Goal: Use online tool/utility: Use online tool/utility

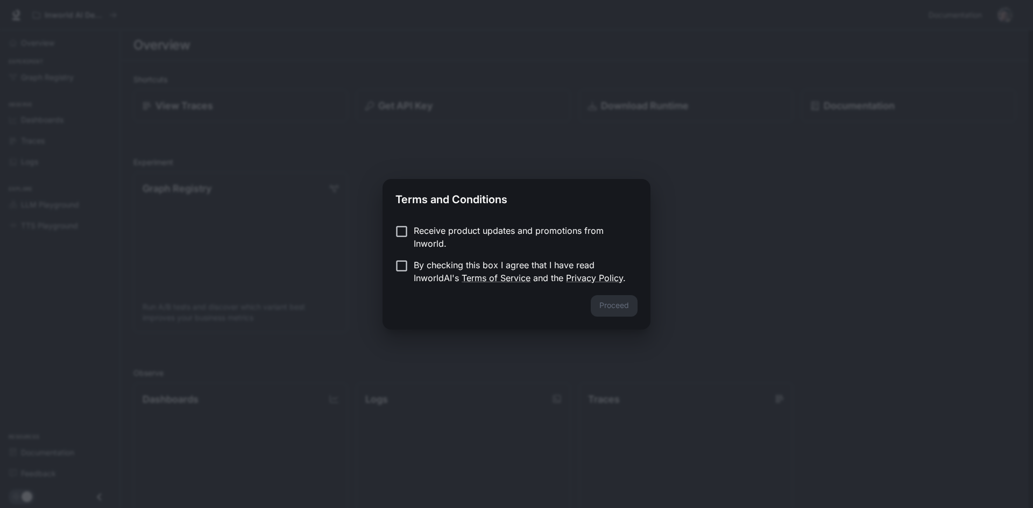
click at [431, 275] on p "By checking this box I agree that I have read InworldAI's Terms of Service and …" at bounding box center [521, 272] width 215 height 26
click at [627, 310] on button "Proceed" at bounding box center [614, 306] width 47 height 22
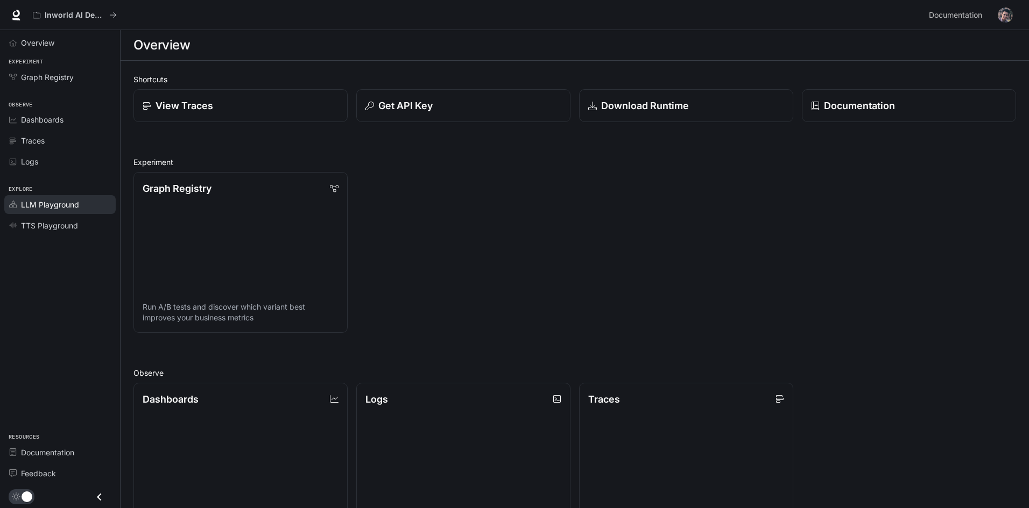
click at [57, 207] on span "LLM Playground" at bounding box center [50, 204] width 58 height 11
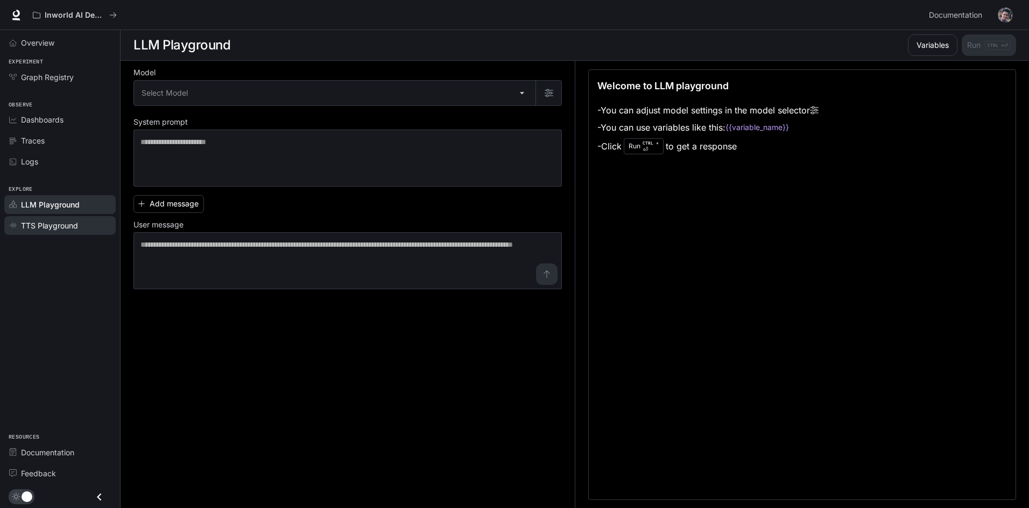
click at [61, 223] on span "TTS Playground" at bounding box center [49, 225] width 57 height 11
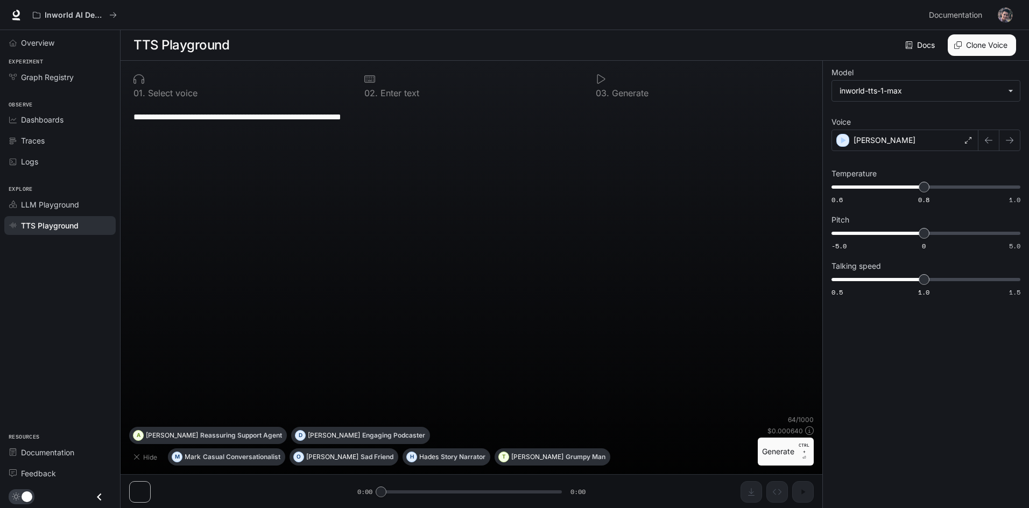
click at [779, 452] on button "Generate CTRL + ⏎" at bounding box center [785, 452] width 56 height 28
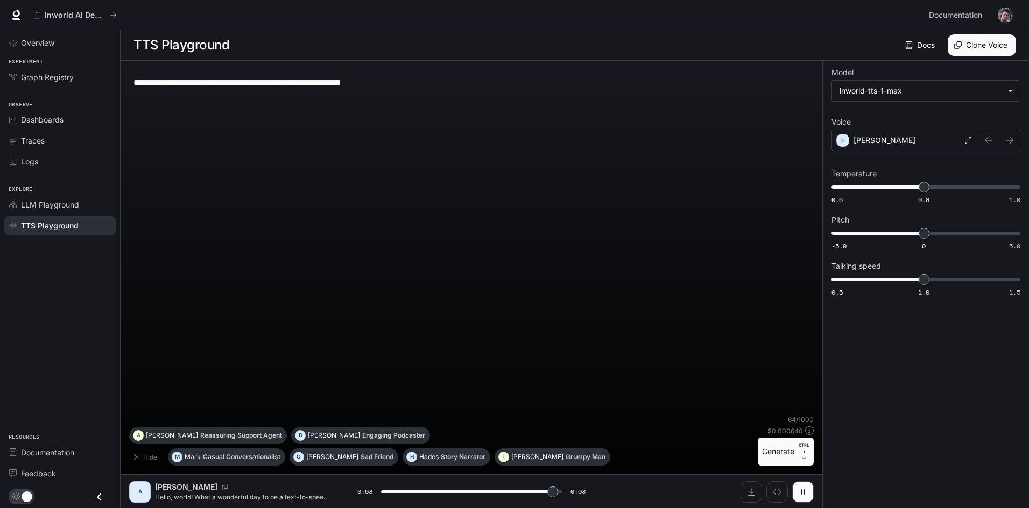
type input "*"
click at [909, 135] on div "[PERSON_NAME]" at bounding box center [904, 141] width 147 height 22
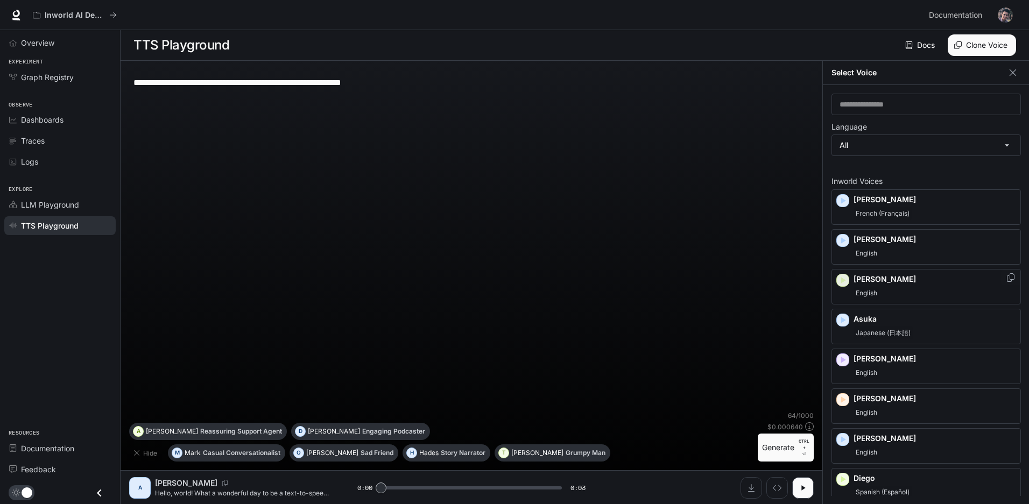
click at [844, 282] on icon "button" at bounding box center [842, 280] width 11 height 11
click at [842, 236] on icon "button" at bounding box center [842, 240] width 11 height 11
click at [847, 319] on icon "button" at bounding box center [842, 320] width 11 height 11
click at [843, 360] on icon "button" at bounding box center [843, 360] width 5 height 6
click at [842, 400] on icon "button" at bounding box center [843, 399] width 5 height 6
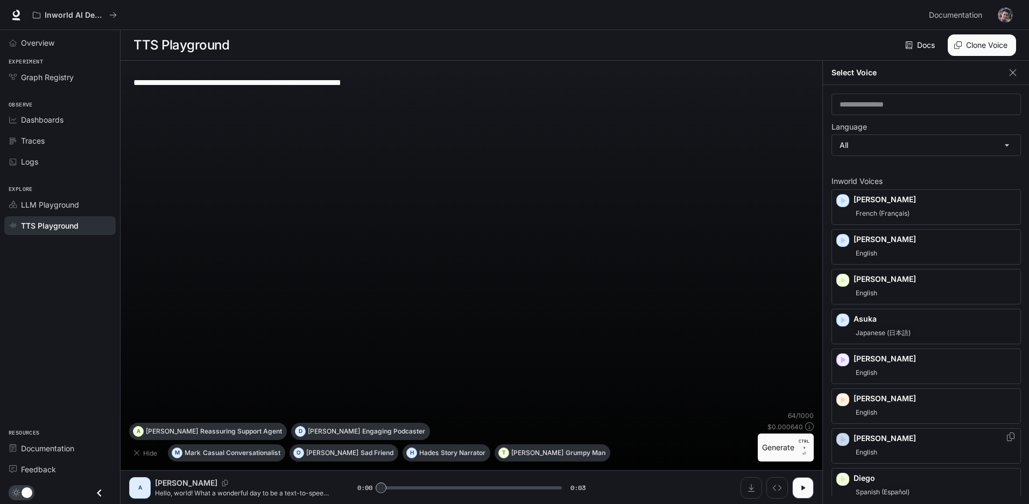
click at [845, 439] on icon "button" at bounding box center [843, 439] width 5 height 6
click at [845, 439] on div "[PERSON_NAME]" at bounding box center [925, 446] width 189 height 36
